Goal: Information Seeking & Learning: Check status

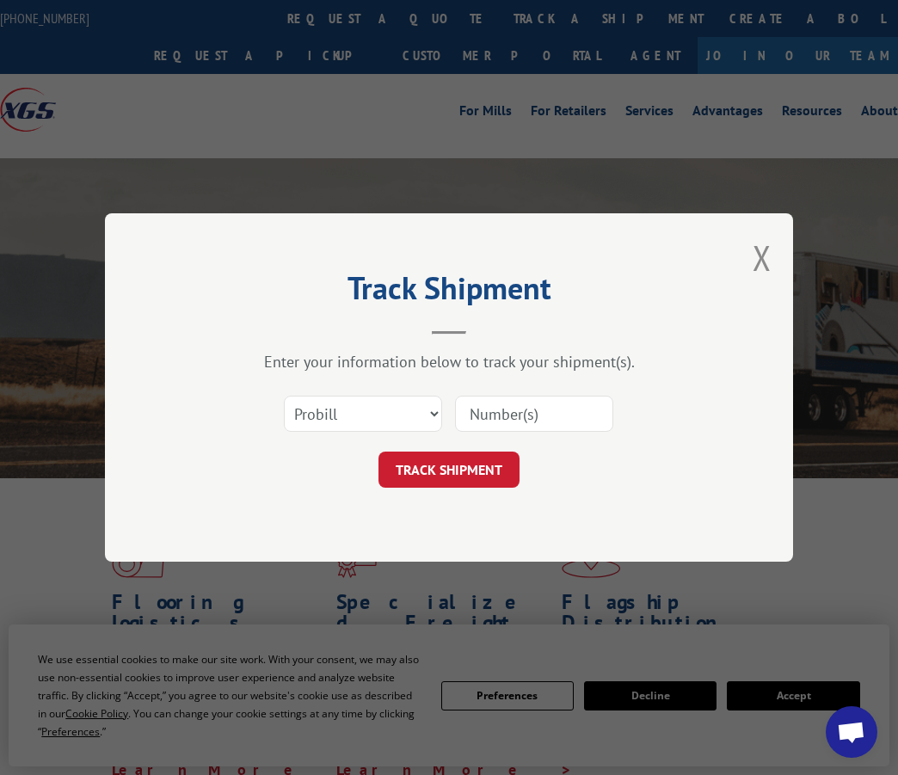
click at [376, 409] on select "Select category... Probill BOL PO" at bounding box center [363, 414] width 158 height 36
select select "bol"
click at [284, 396] on select "Select category... Probill BOL PO" at bounding box center [363, 414] width 158 height 36
click at [497, 407] on input at bounding box center [534, 414] width 158 height 36
paste input "50869270"
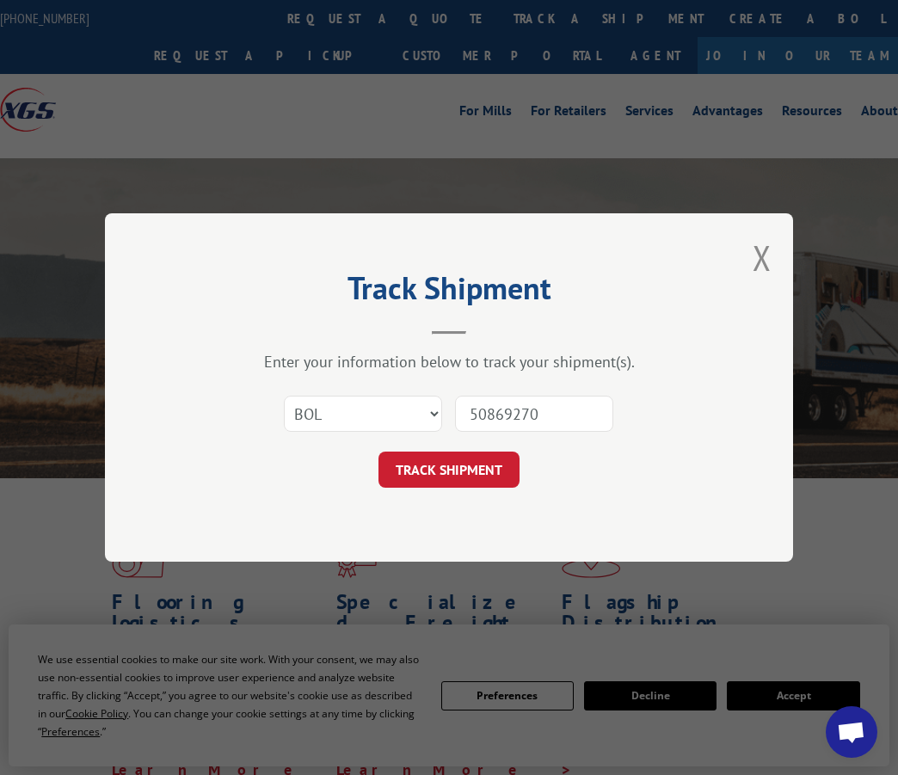
type input "50869270"
click at [471, 491] on div "Track Shipment Enter your information below to track your shipment(s). Select c…" at bounding box center [449, 387] width 688 height 348
click at [472, 479] on button "TRACK SHIPMENT" at bounding box center [448, 470] width 141 height 36
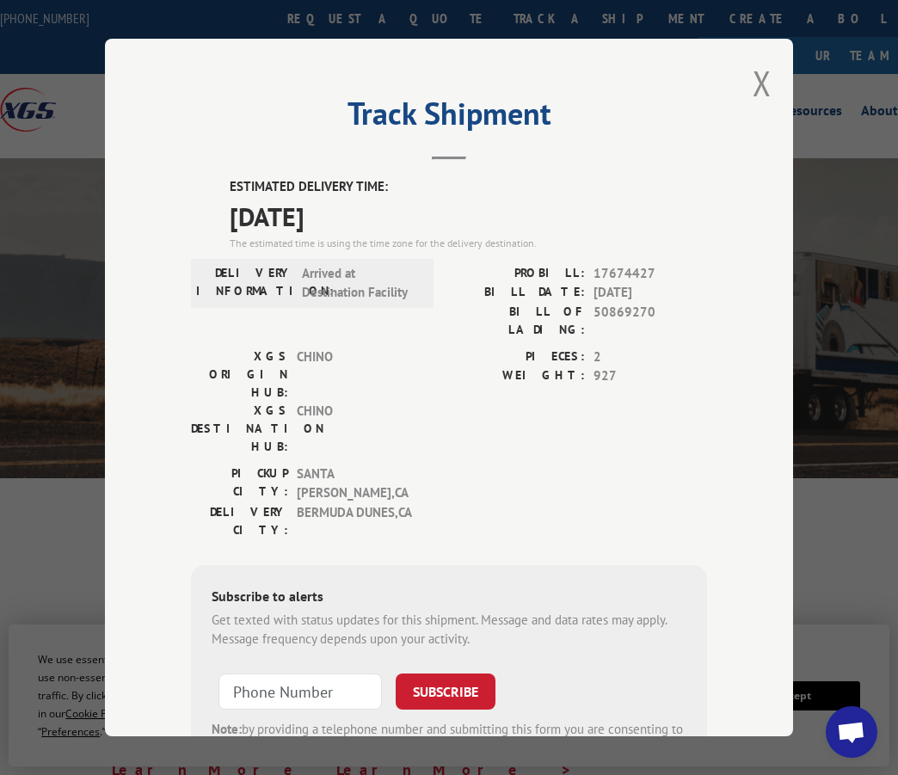
drag, startPoint x: 752, startPoint y: 119, endPoint x: 679, endPoint y: 146, distance: 77.3
click at [748, 119] on div "Track Shipment ESTIMATED DELIVERY TIME: [DATE] The estimated time is using the …" at bounding box center [449, 388] width 688 height 698
